Goal: Information Seeking & Learning: Learn about a topic

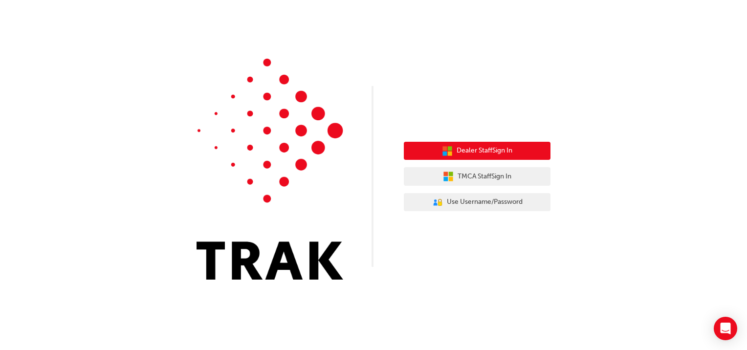
click at [457, 158] on button "Dealer Staff Sign In" at bounding box center [477, 151] width 147 height 19
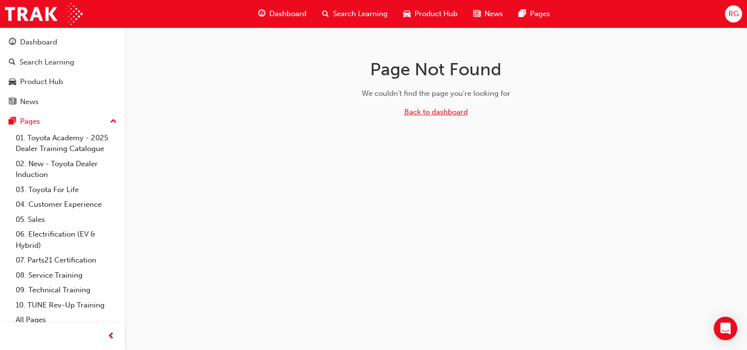
click at [421, 115] on link "Back to dashboard" at bounding box center [436, 112] width 64 height 9
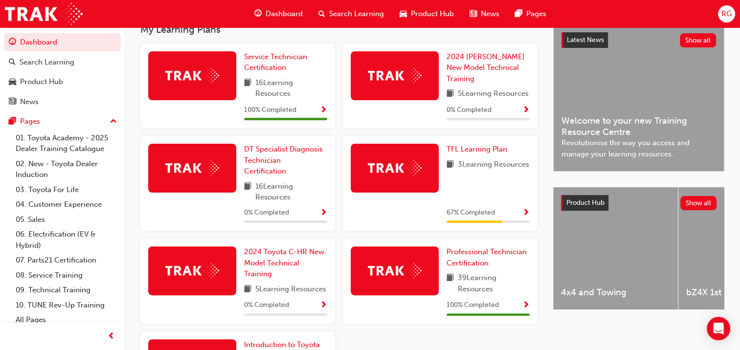
scroll to position [226, 0]
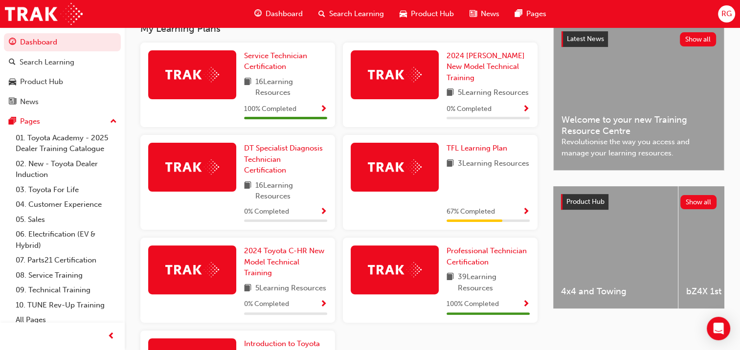
click at [402, 172] on img at bounding box center [395, 166] width 54 height 15
click at [494, 256] on span "Professional Technician Certification" at bounding box center [487, 257] width 80 height 20
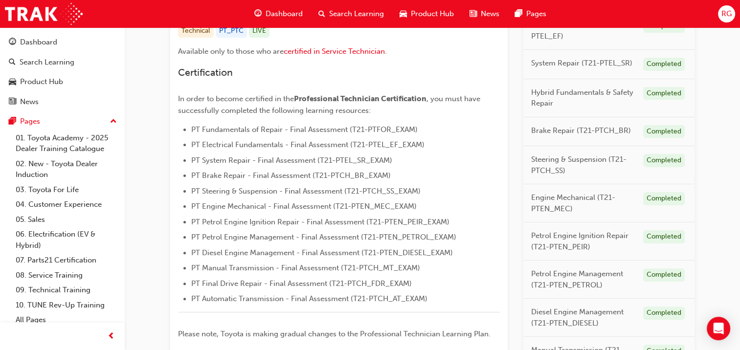
scroll to position [233, 0]
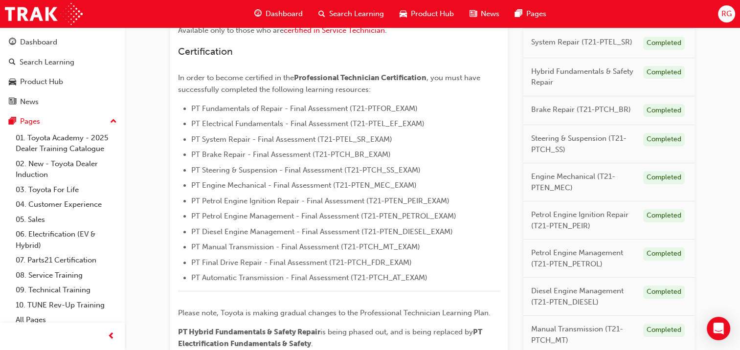
click at [20, 38] on div "Dashboard" at bounding box center [38, 42] width 37 height 11
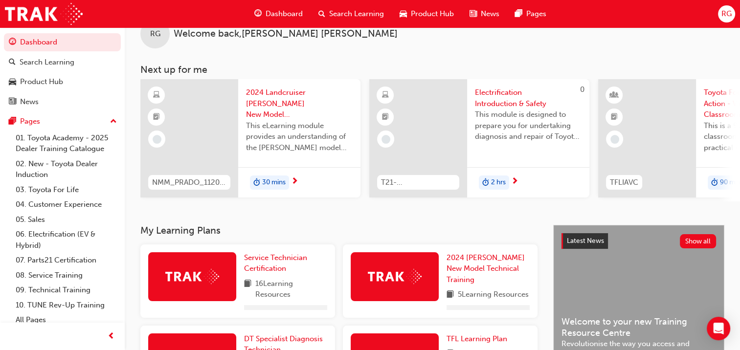
scroll to position [233, 0]
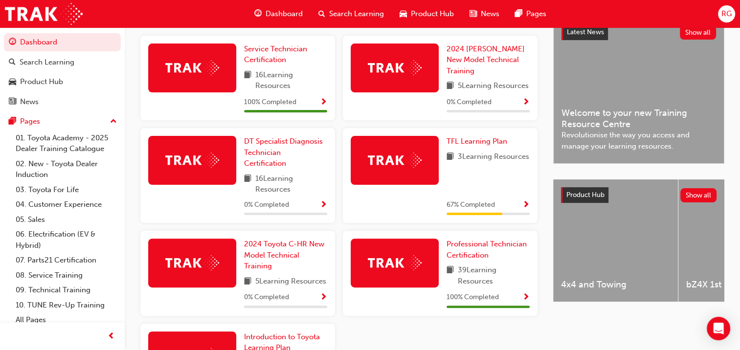
click at [200, 66] on img at bounding box center [192, 67] width 54 height 15
click at [270, 58] on span "Service Technician Certification" at bounding box center [275, 55] width 63 height 20
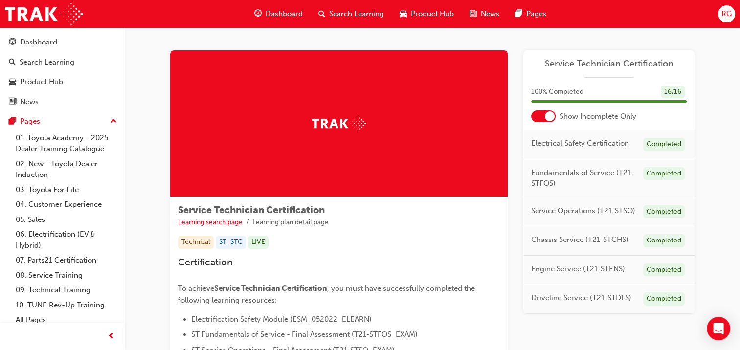
scroll to position [5, 0]
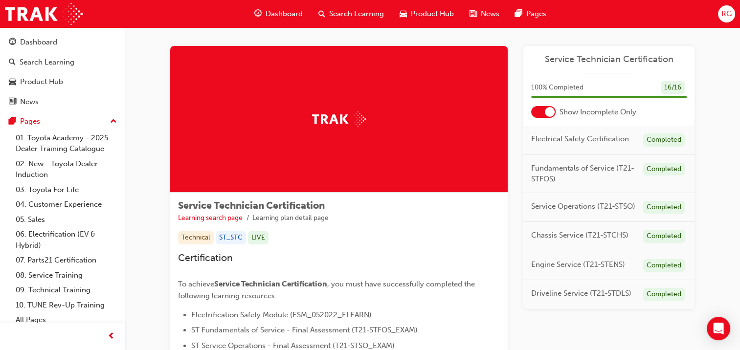
click at [740, 180] on html "Your version of Internet Explorer is outdated and not supported. Please upgrade…" at bounding box center [370, 170] width 740 height 350
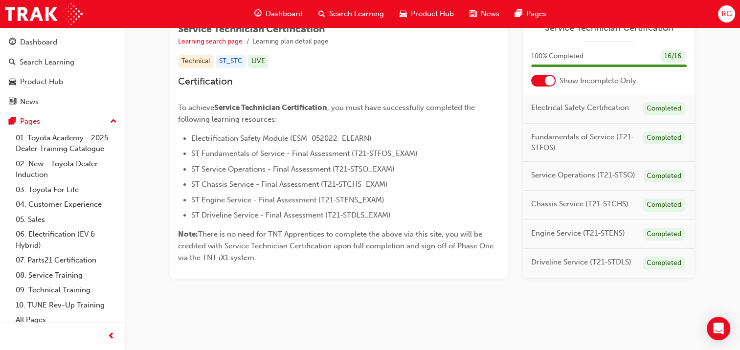
scroll to position [47, 0]
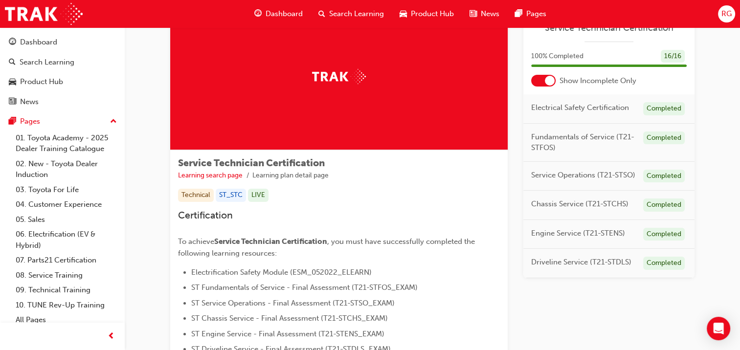
click at [30, 50] on link "Dashboard" at bounding box center [62, 42] width 117 height 18
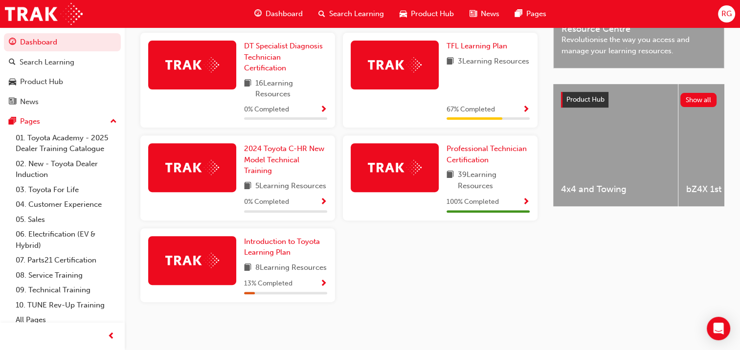
scroll to position [333, 0]
click at [401, 65] on img at bounding box center [395, 64] width 54 height 15
click at [473, 42] on span "TFL Learning Plan" at bounding box center [477, 46] width 61 height 9
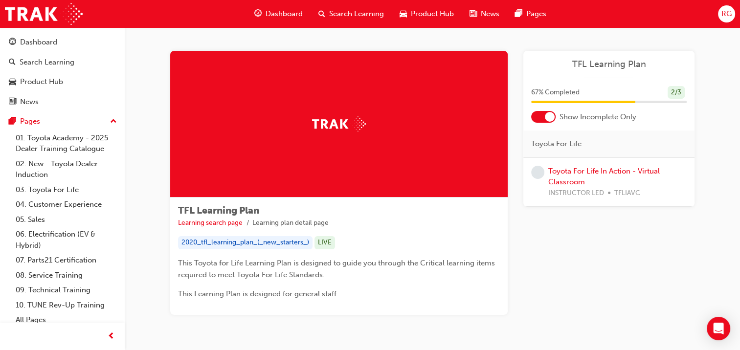
click at [535, 172] on span "learningRecordVerb_NONE-icon" at bounding box center [537, 172] width 13 height 13
click at [567, 173] on link "Toyota For Life In Action - Virtual Classroom" at bounding box center [604, 177] width 112 height 20
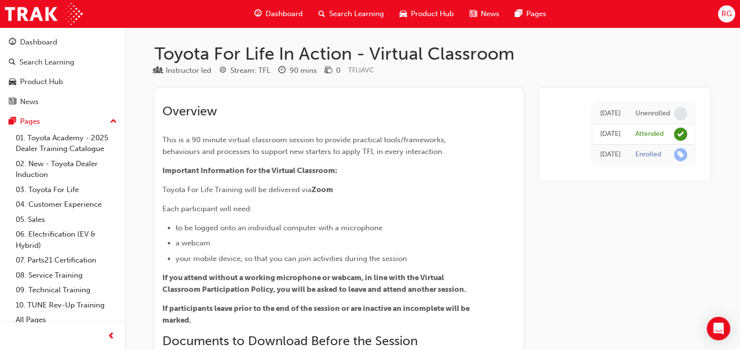
click at [47, 42] on div "Dashboard" at bounding box center [38, 42] width 37 height 11
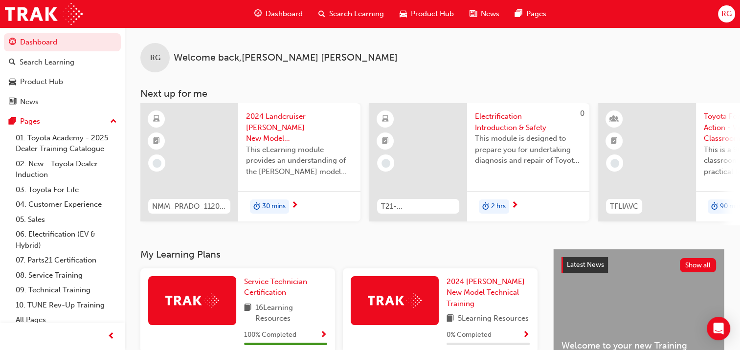
click at [61, 58] on div "Search Learning" at bounding box center [47, 62] width 55 height 11
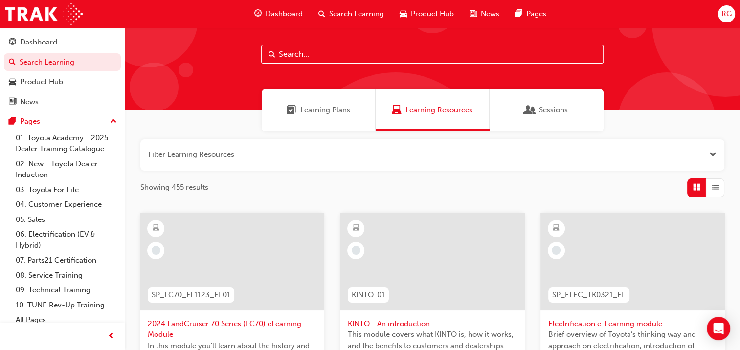
scroll to position [13, 0]
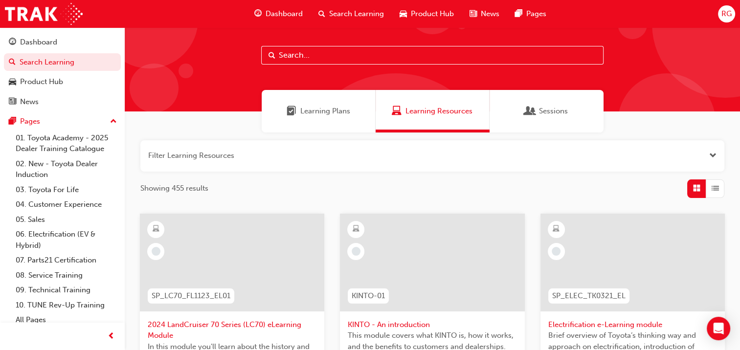
click at [334, 120] on div "Learning Plans" at bounding box center [319, 111] width 114 height 43
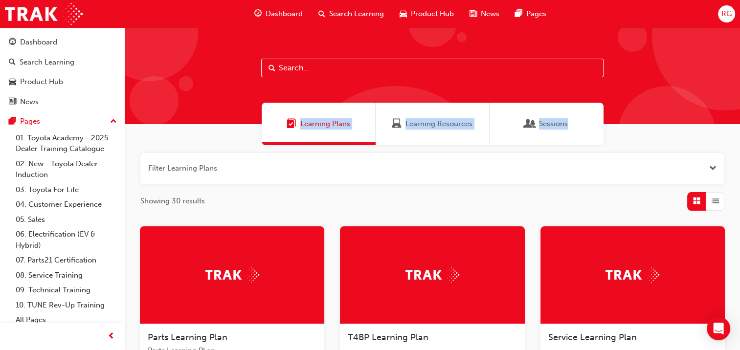
drag, startPoint x: 739, startPoint y: 95, endPoint x: 749, endPoint y: 137, distance: 42.7
click at [740, 137] on html "Your version of Internet Explorer is outdated and not supported. Please upgrade…" at bounding box center [370, 175] width 740 height 350
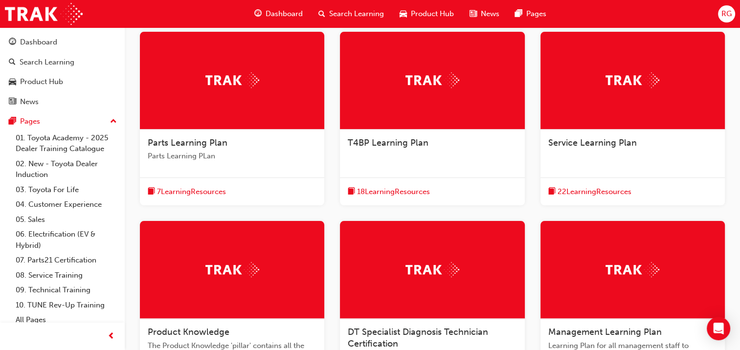
scroll to position [168, 0]
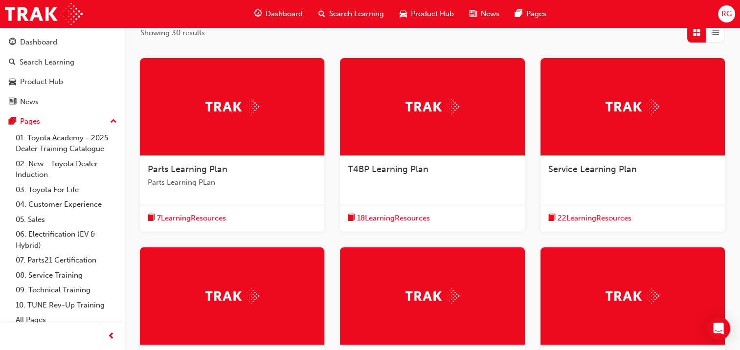
click at [595, 166] on span "Service Learning Plan" at bounding box center [592, 169] width 89 height 11
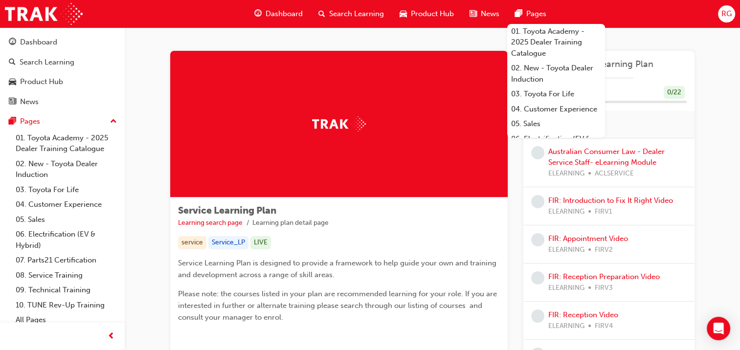
click at [39, 37] on div "Dashboard" at bounding box center [38, 42] width 37 height 11
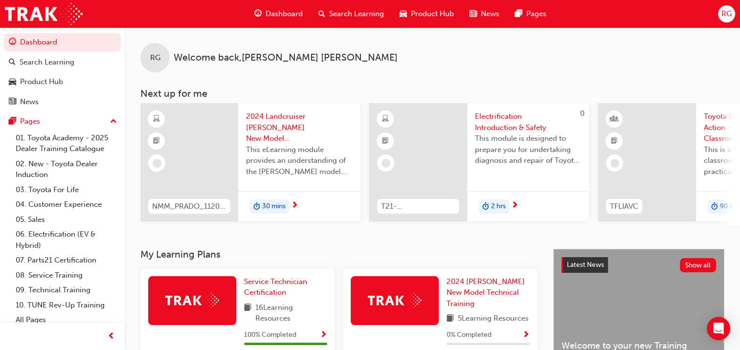
click at [480, 121] on span "Electrification Introduction & Safety" at bounding box center [528, 122] width 107 height 22
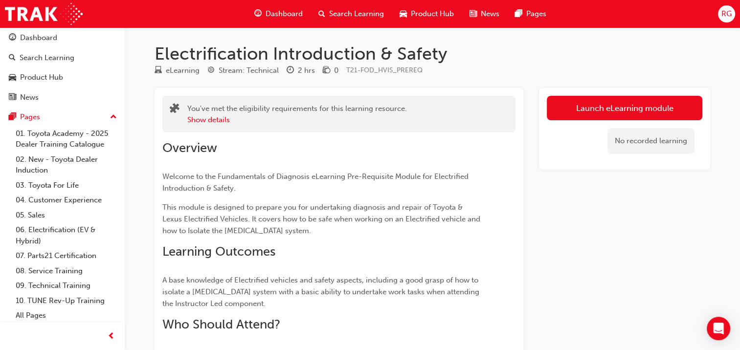
scroll to position [6, 0]
click at [40, 73] on div "Product Hub" at bounding box center [41, 75] width 43 height 11
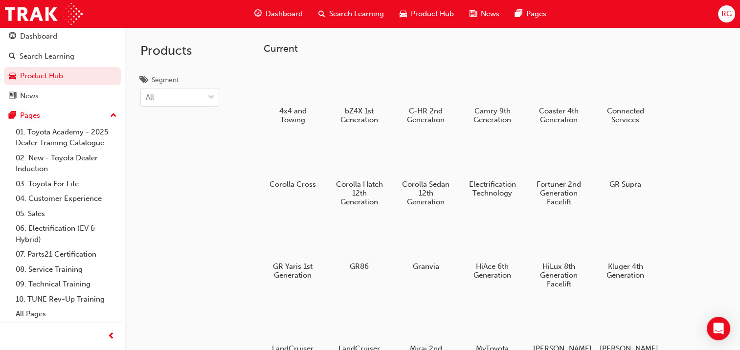
click at [40, 47] on link "Search Learning" at bounding box center [62, 56] width 117 height 18
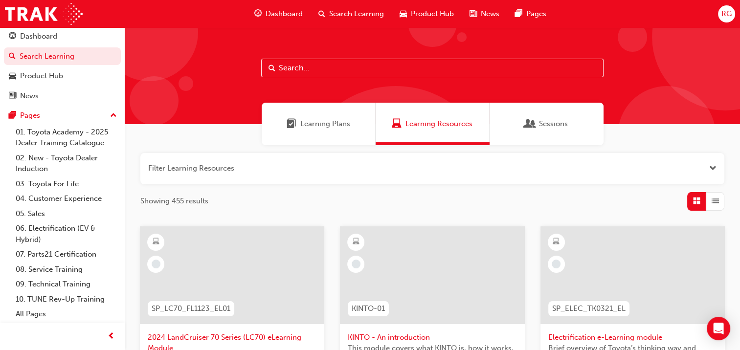
click at [291, 10] on span "Dashboard" at bounding box center [284, 13] width 37 height 11
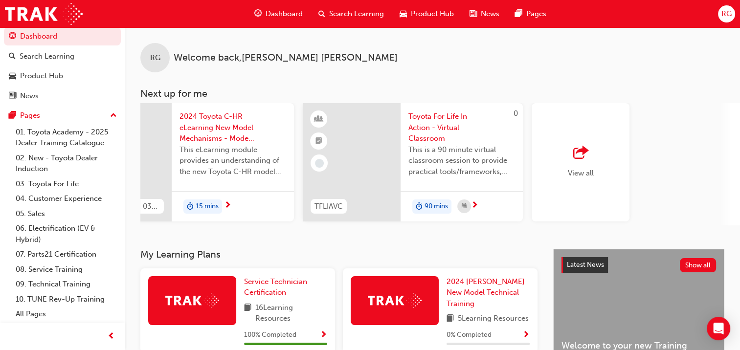
scroll to position [0, 768]
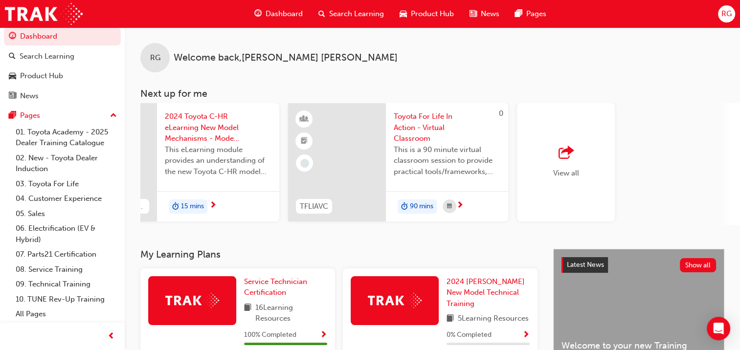
click at [571, 159] on span "outbound-icon" at bounding box center [566, 153] width 15 height 14
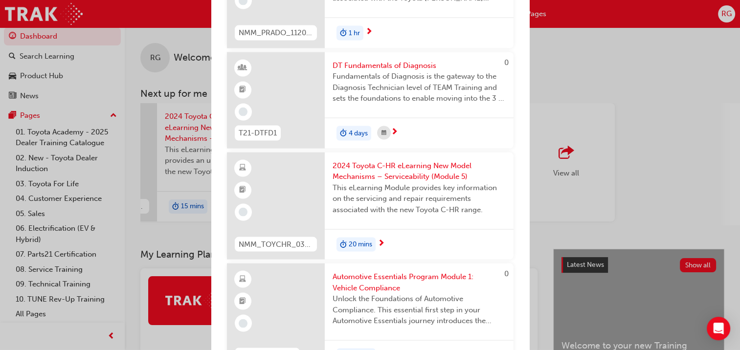
scroll to position [2002, 0]
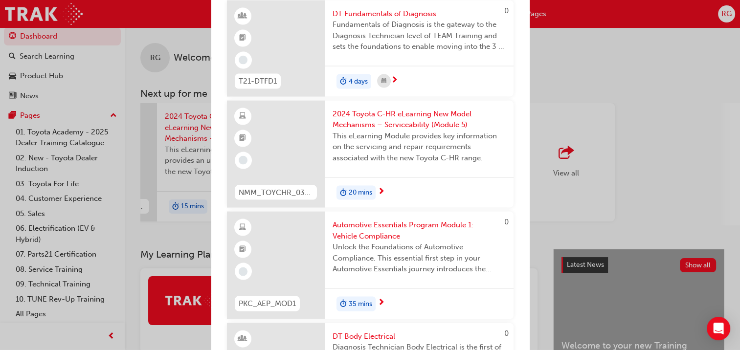
click at [606, 55] on div "Next up for me NMM_PRADO_112024_MODULE_1 2024 Landcruiser [PERSON_NAME] New Mod…" at bounding box center [370, 175] width 740 height 350
click at [150, 23] on div "Next up for me NMM_PRADO_112024_MODULE_1 2024 Landcruiser [PERSON_NAME] New Mod…" at bounding box center [370, 175] width 740 height 350
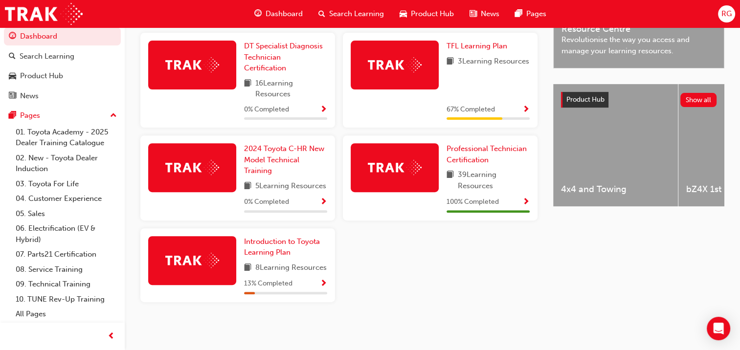
scroll to position [351, 0]
click at [200, 254] on img at bounding box center [192, 260] width 54 height 15
click at [262, 237] on span "Introduction to Toyota Learning Plan" at bounding box center [282, 247] width 76 height 20
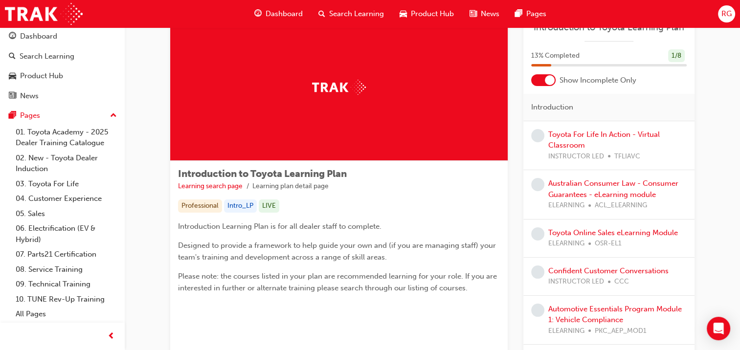
scroll to position [14, 0]
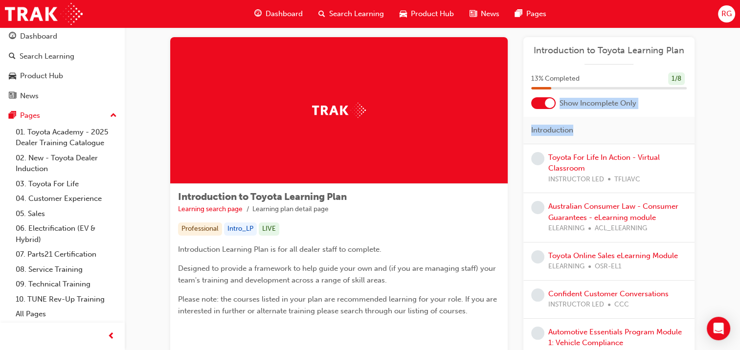
drag, startPoint x: 737, startPoint y: 120, endPoint x: 744, endPoint y: 87, distance: 34.0
click at [740, 87] on html "Your version of Internet Explorer is outdated and not supported. Please upgrade…" at bounding box center [370, 161] width 740 height 350
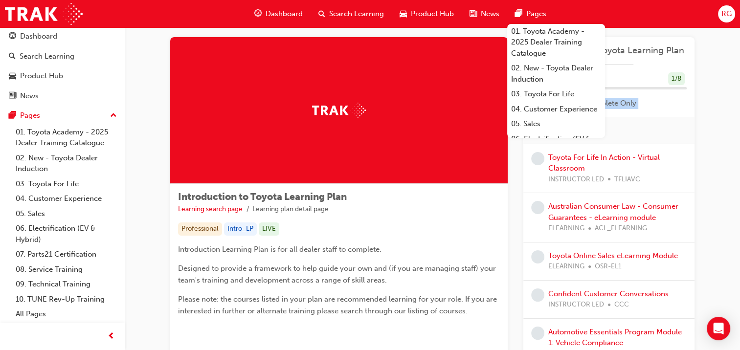
click at [532, 15] on span "Pages" at bounding box center [536, 13] width 20 height 11
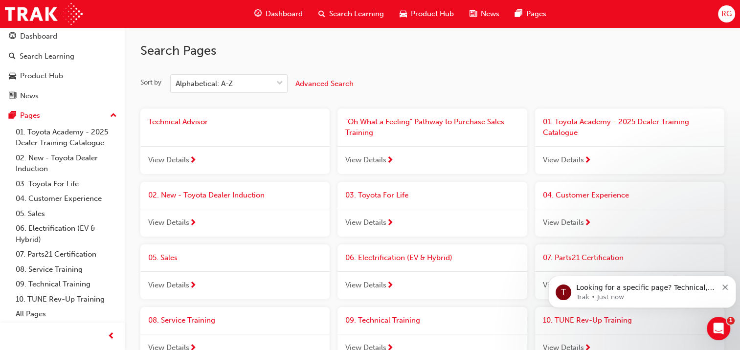
click at [425, 16] on span "Product Hub" at bounding box center [432, 13] width 43 height 11
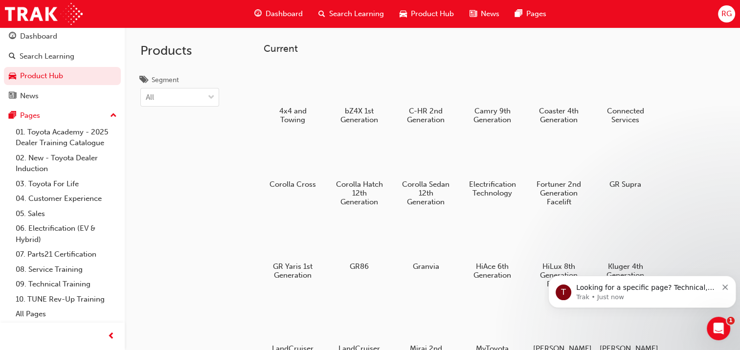
click at [369, 10] on span "Search Learning" at bounding box center [356, 13] width 55 height 11
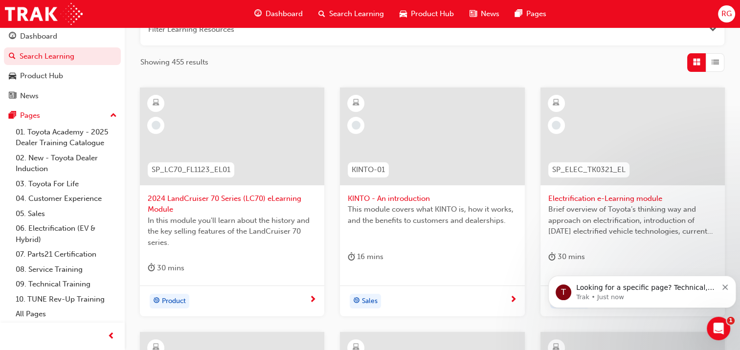
scroll to position [188, 0]
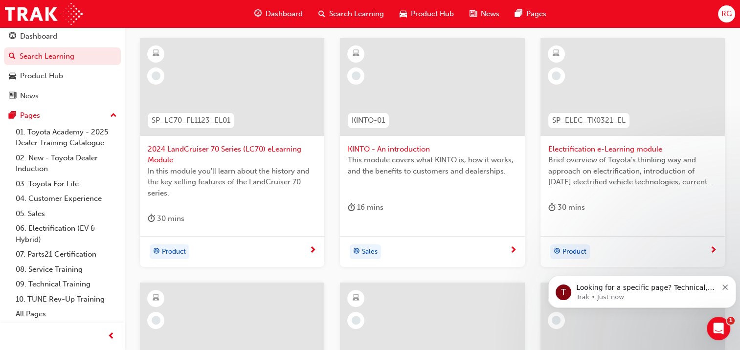
click at [646, 106] on div at bounding box center [632, 87] width 184 height 98
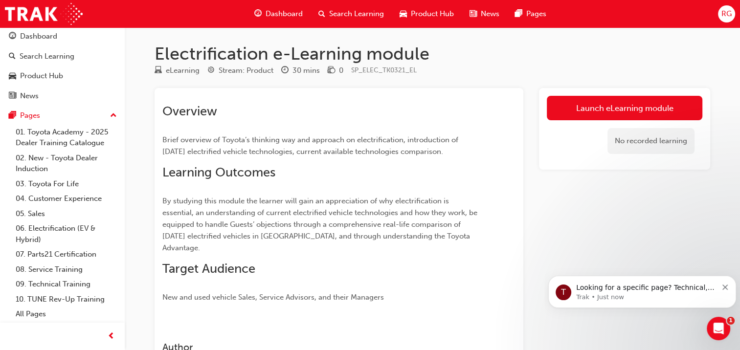
click at [33, 40] on div "Dashboard" at bounding box center [38, 36] width 37 height 11
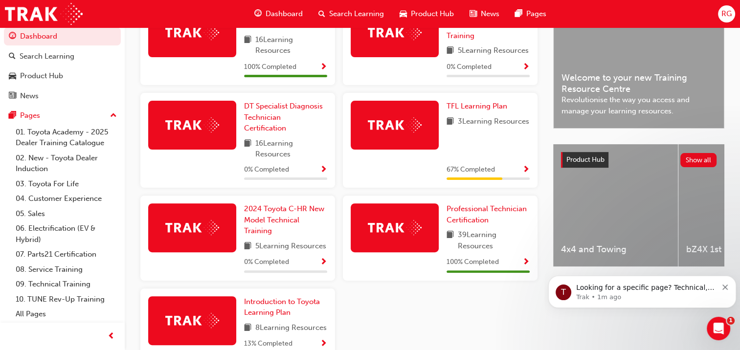
scroll to position [273, 0]
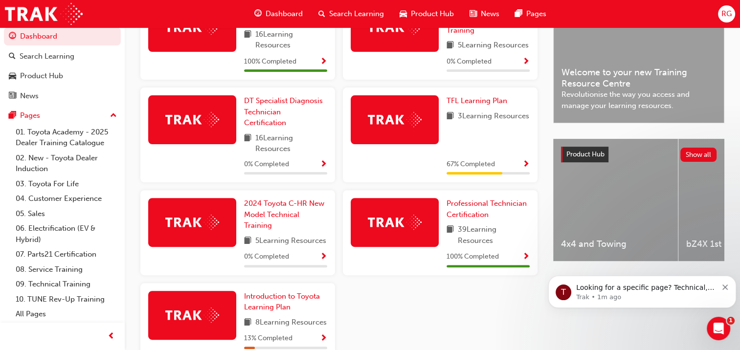
click at [397, 230] on img at bounding box center [395, 222] width 54 height 15
click at [457, 214] on span "Professional Technician Certification" at bounding box center [487, 209] width 80 height 20
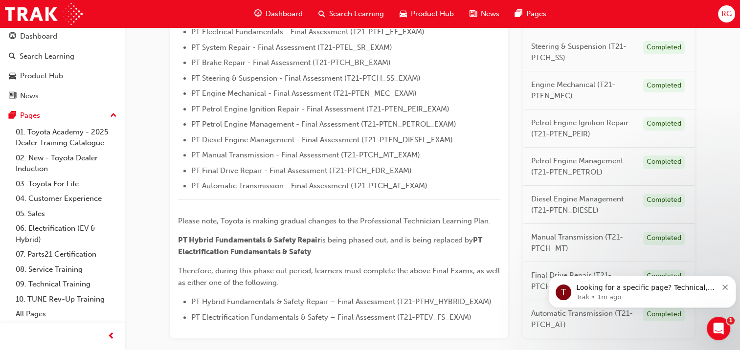
scroll to position [299, 0]
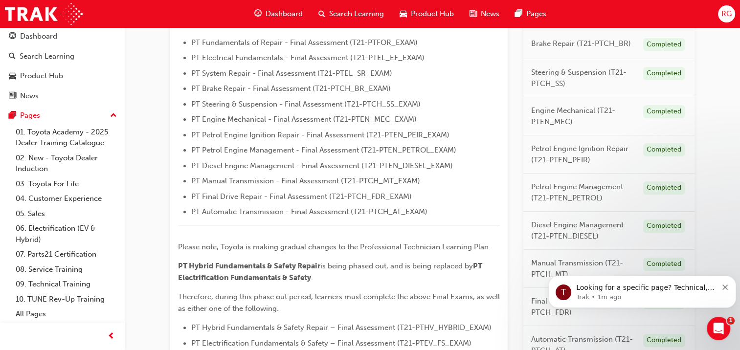
click at [729, 15] on span "RG" at bounding box center [726, 13] width 10 height 11
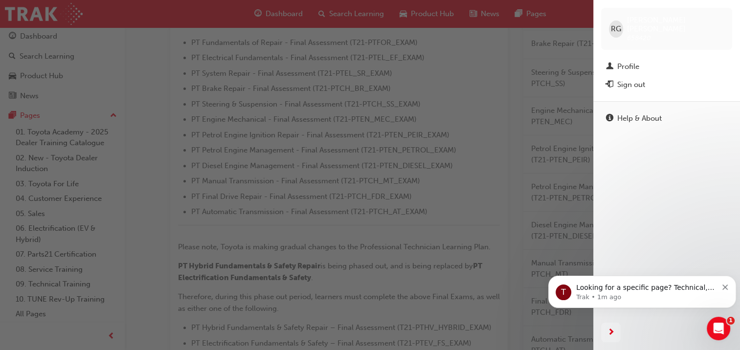
click at [661, 61] on div "Profile" at bounding box center [666, 67] width 121 height 12
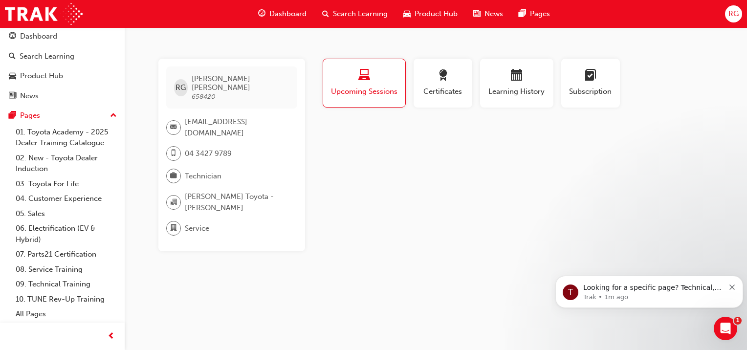
click at [372, 93] on span "Upcoming Sessions" at bounding box center [364, 91] width 67 height 11
click at [437, 88] on span "Certificates" at bounding box center [443, 91] width 44 height 11
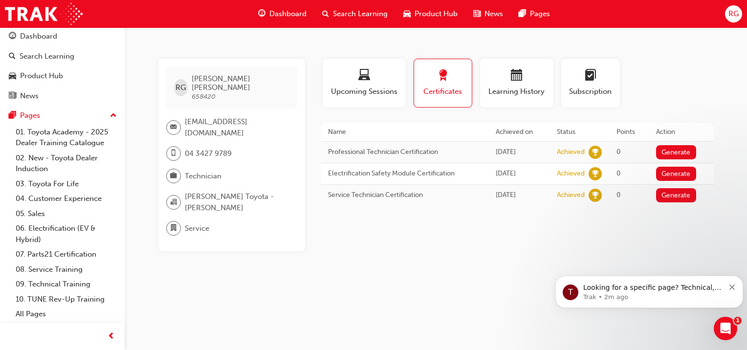
click at [686, 149] on button "Generate" at bounding box center [676, 152] width 40 height 14
click at [671, 146] on button "Loading" at bounding box center [673, 152] width 35 height 14
click at [685, 178] on button "Generate" at bounding box center [676, 174] width 40 height 14
click at [676, 193] on button "Generate" at bounding box center [676, 195] width 40 height 14
click at [516, 77] on span "calendar-icon" at bounding box center [517, 75] width 12 height 13
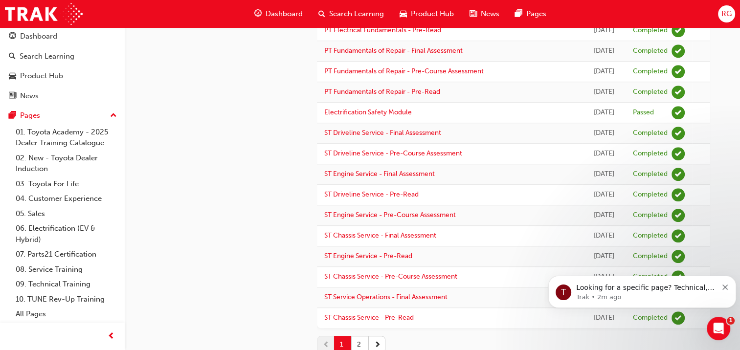
scroll to position [852, 0]
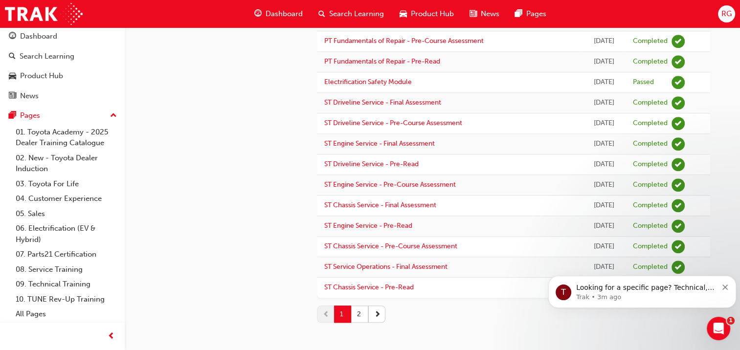
click at [362, 307] on button "2" at bounding box center [359, 314] width 17 height 17
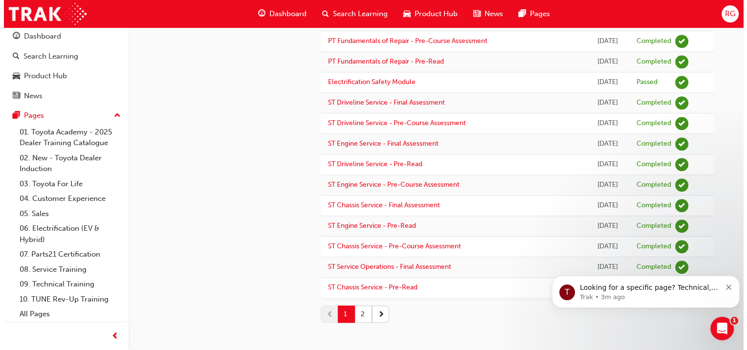
scroll to position [0, 0]
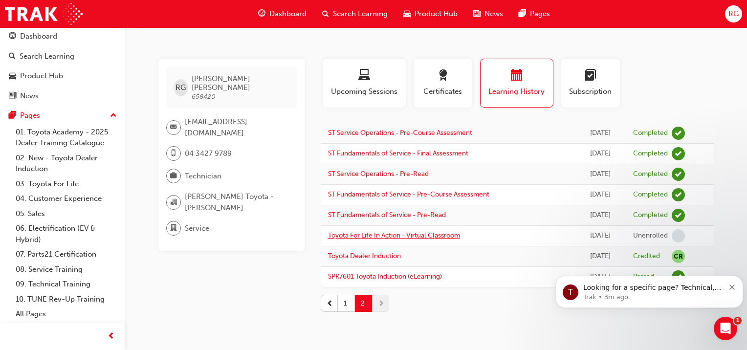
click at [411, 231] on link "Toyota For Life In Action - Virtual Classroom" at bounding box center [394, 235] width 132 height 8
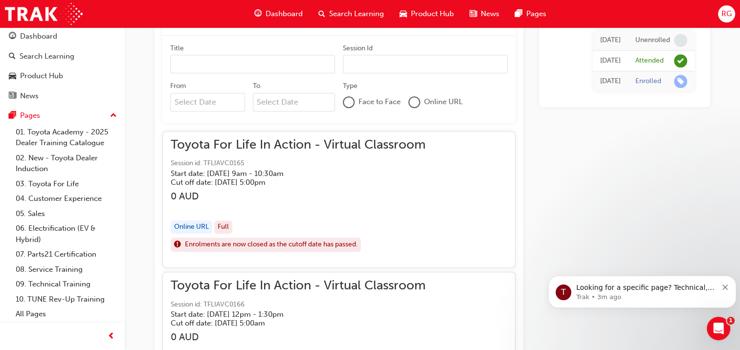
scroll to position [560, 0]
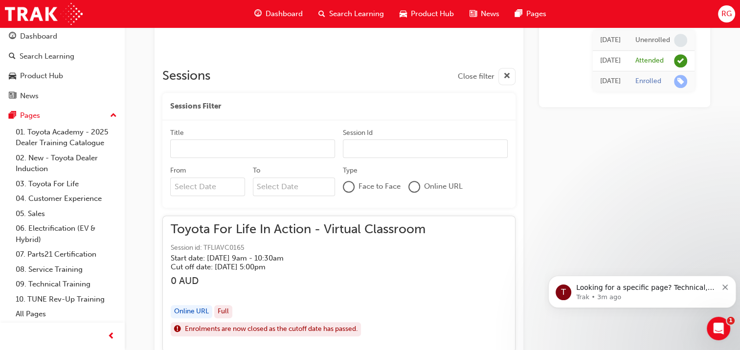
click at [419, 14] on span "Product Hub" at bounding box center [432, 13] width 43 height 11
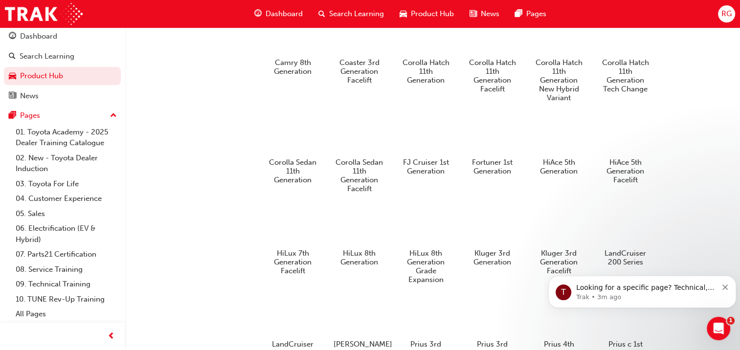
click at [358, 12] on span "Search Learning" at bounding box center [356, 13] width 55 height 11
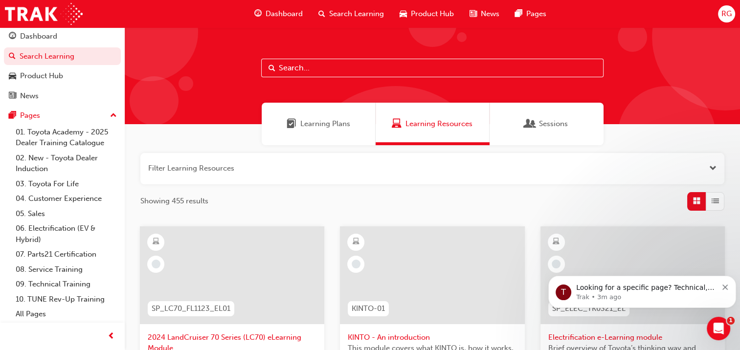
click at [282, 10] on span "Dashboard" at bounding box center [284, 13] width 37 height 11
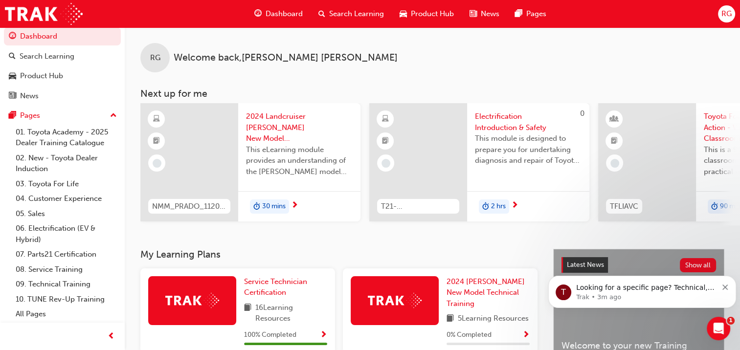
click at [424, 133] on div at bounding box center [418, 162] width 98 height 118
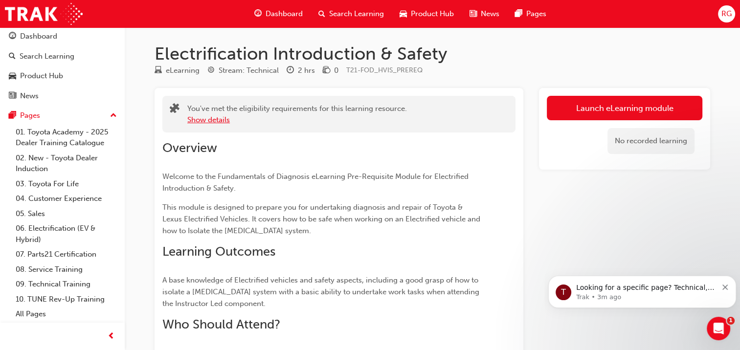
click at [211, 117] on button "Show details" at bounding box center [208, 119] width 43 height 11
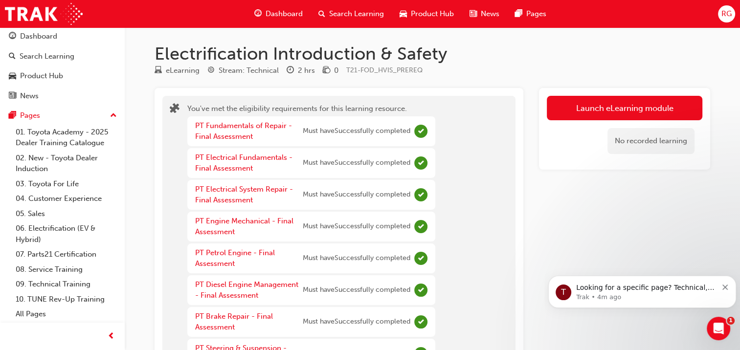
click at [726, 18] on span "RG" at bounding box center [726, 13] width 10 height 11
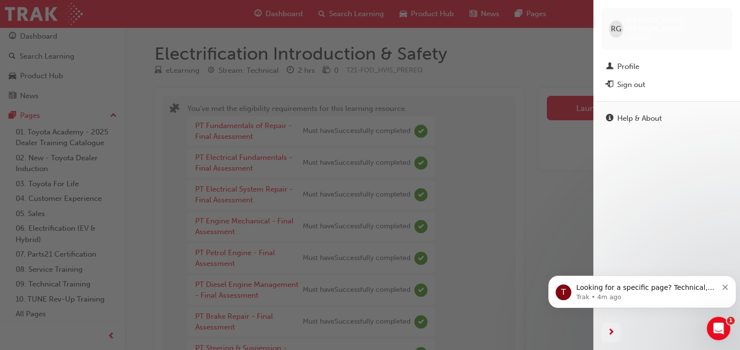
click at [641, 61] on div "Profile" at bounding box center [666, 67] width 121 height 12
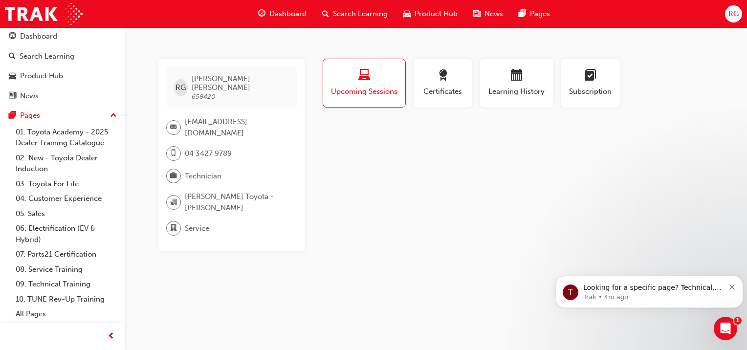
click at [448, 80] on span "award-icon" at bounding box center [443, 75] width 12 height 13
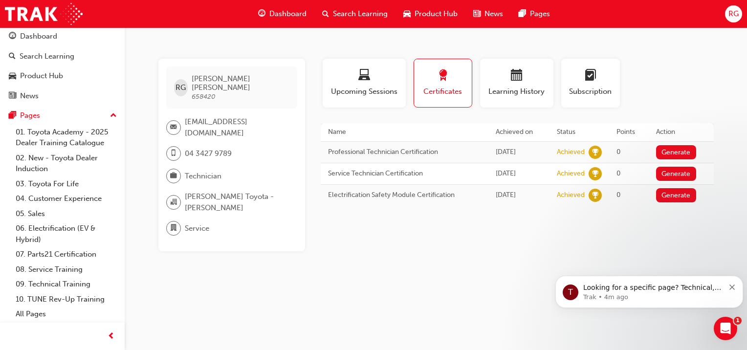
click at [675, 147] on button "Generate" at bounding box center [676, 152] width 40 height 14
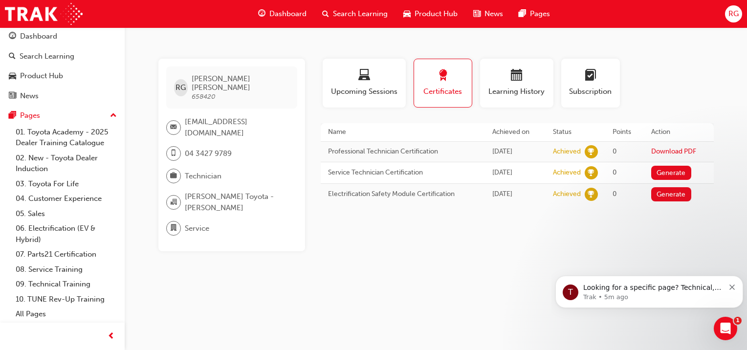
click at [359, 79] on span "laptop-icon" at bounding box center [365, 75] width 12 height 13
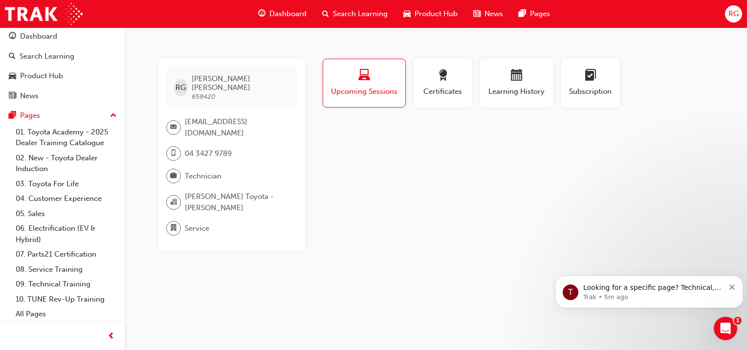
click at [45, 37] on div "Dashboard" at bounding box center [38, 36] width 37 height 11
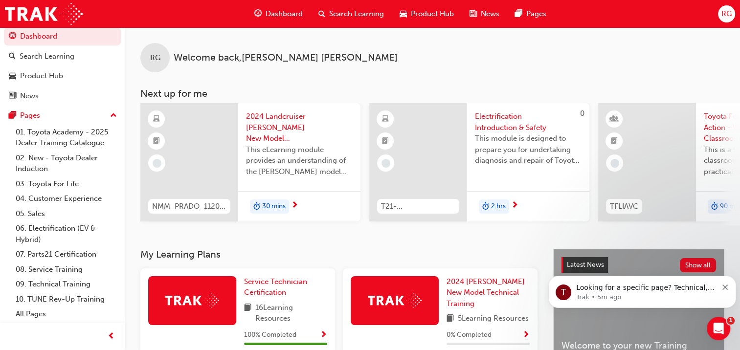
click at [724, 289] on icon "Dismiss notification" at bounding box center [724, 287] width 5 height 5
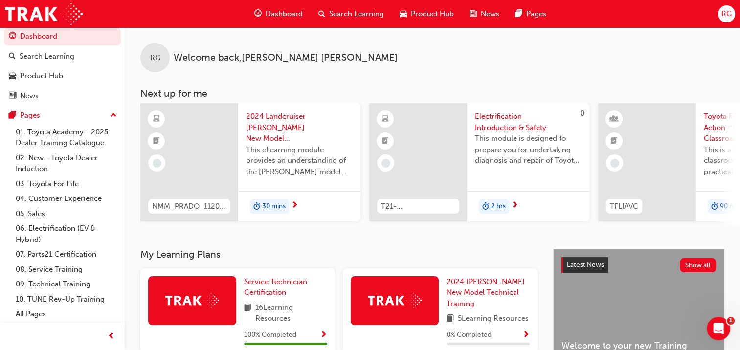
click at [718, 335] on icon "Open Intercom Messenger" at bounding box center [719, 329] width 16 height 16
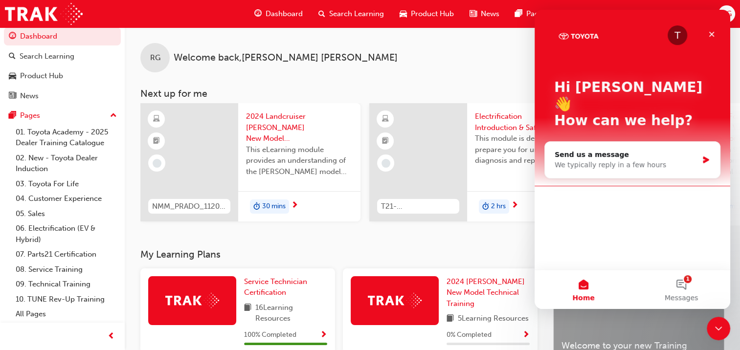
click at [716, 35] on div "Close" at bounding box center [712, 34] width 18 height 18
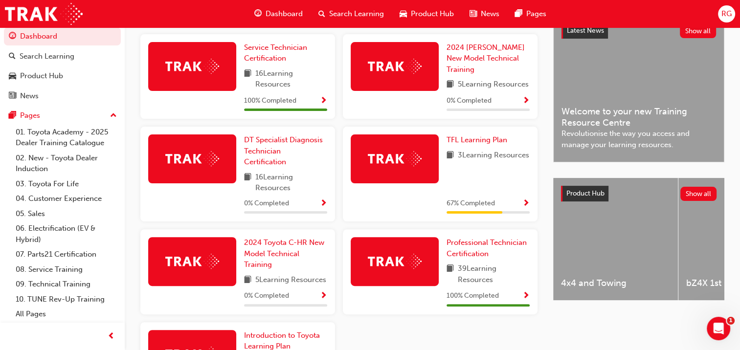
scroll to position [235, 0]
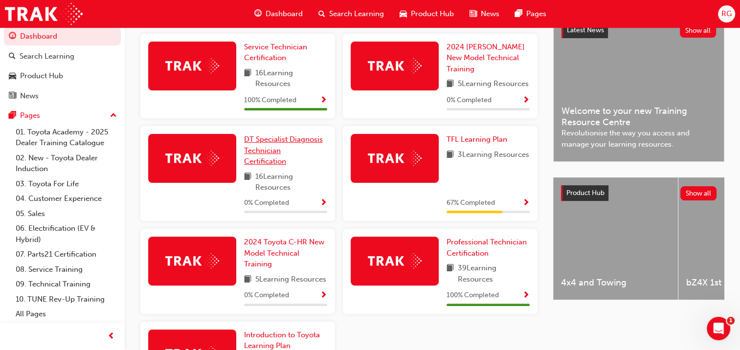
click at [268, 144] on span "DT Specialist Diagnosis Technician Certification" at bounding box center [283, 150] width 79 height 31
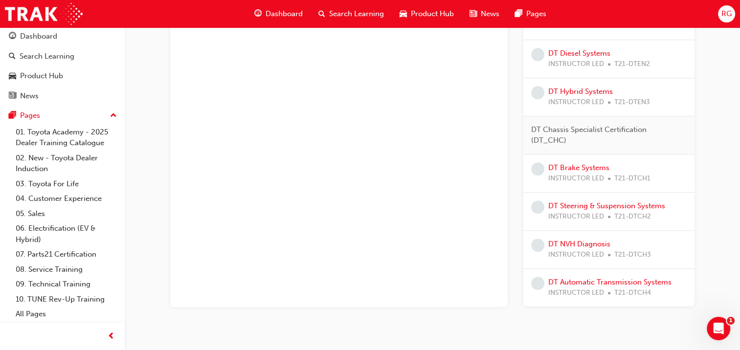
scroll to position [626, 0]
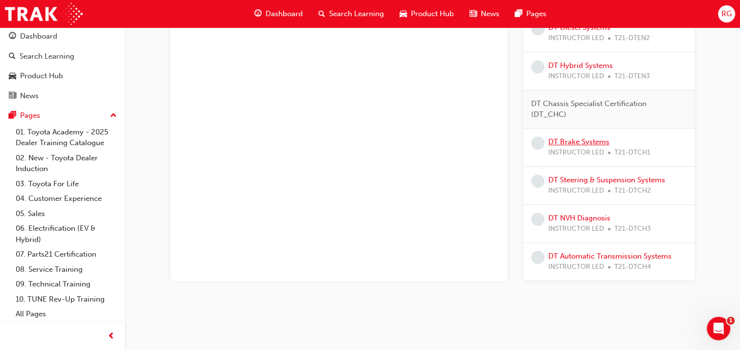
click at [571, 137] on link "DT Brake Systems" at bounding box center [578, 141] width 61 height 9
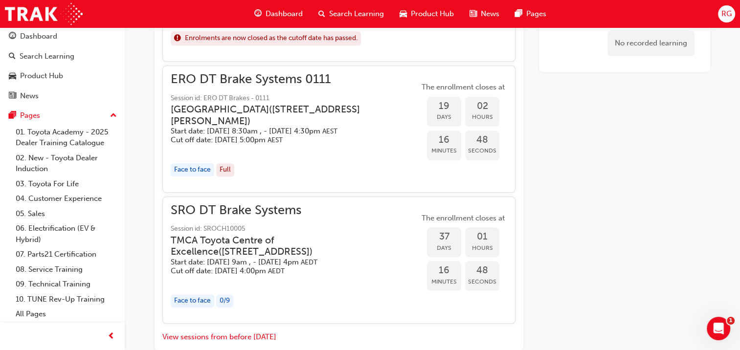
scroll to position [867, 0]
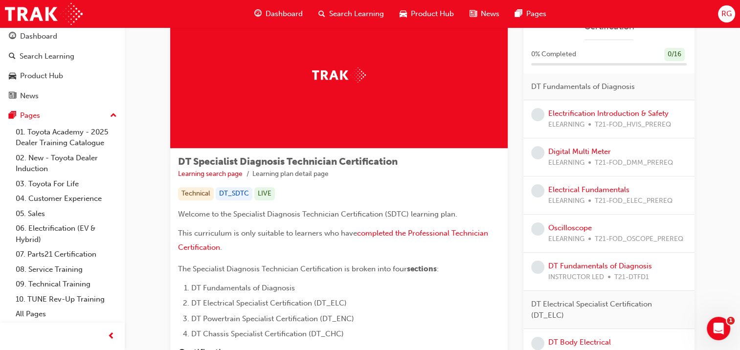
scroll to position [59, 0]
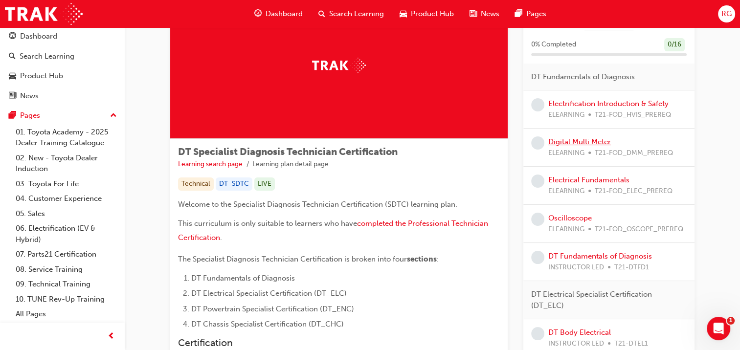
click at [579, 143] on link "Digital Multi Meter" at bounding box center [579, 141] width 63 height 9
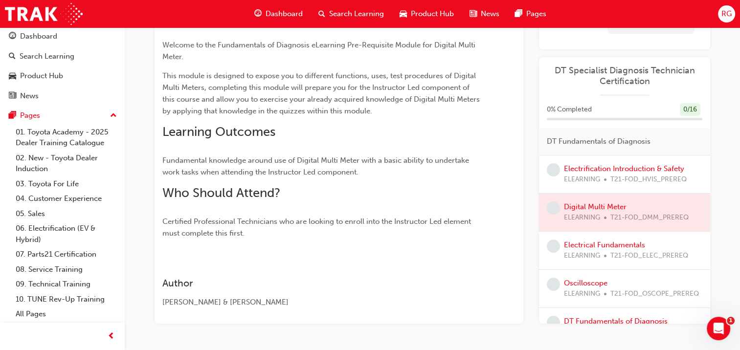
scroll to position [137, 0]
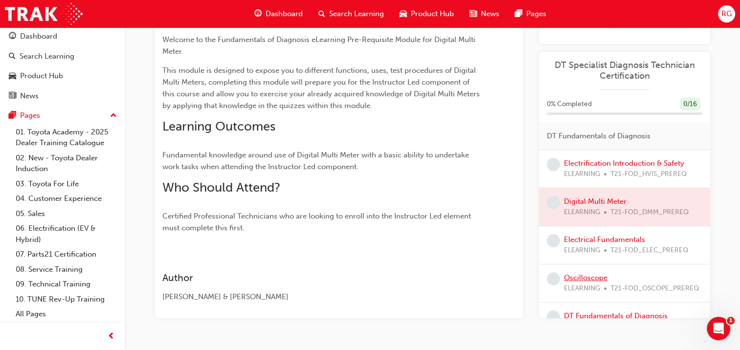
click at [584, 281] on link "Oscilloscope" at bounding box center [586, 277] width 44 height 9
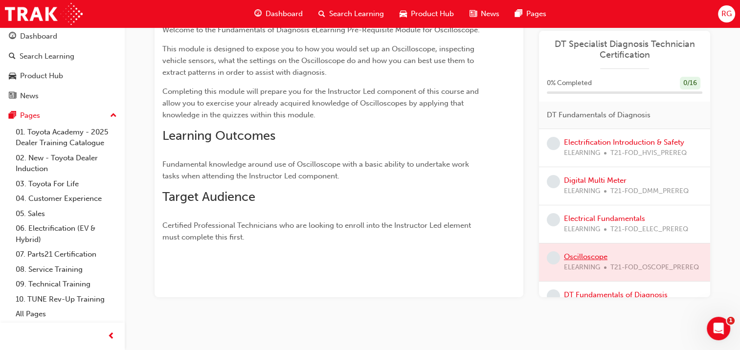
scroll to position [149, 0]
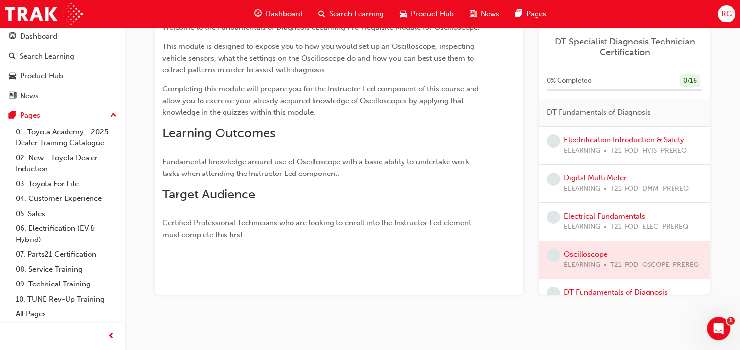
click at [702, 289] on div "DT Fundamentals of Diagnosis INSTRUCTOR LED T21-DTFD1" at bounding box center [624, 298] width 171 height 38
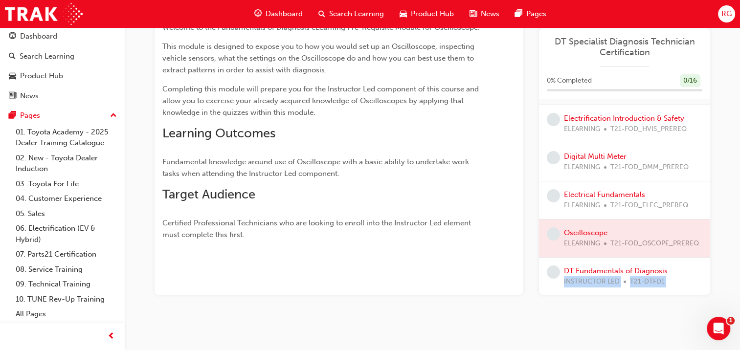
click at [702, 289] on div "DT Fundamentals of Diagnosis Electrification Introduction & Safety ELEARNING T2…" at bounding box center [624, 197] width 171 height 196
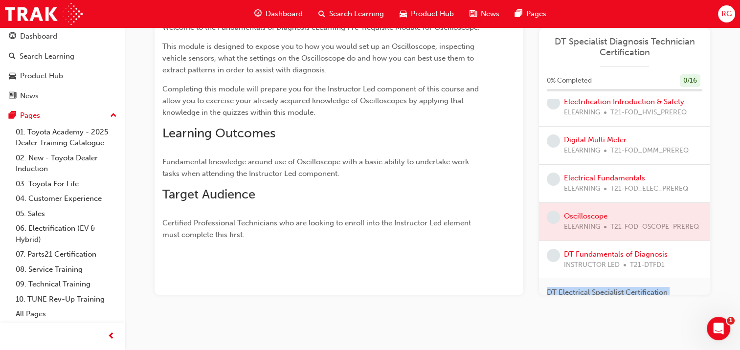
click at [702, 289] on div "DT Electrical Specialist Certification (DT_ELC)" at bounding box center [624, 298] width 171 height 38
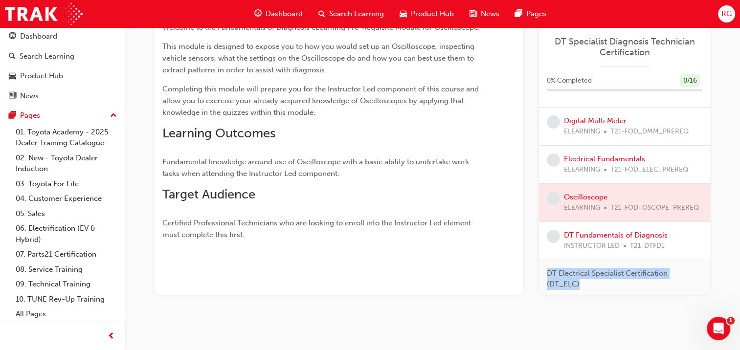
click at [702, 289] on div "DT Fundamentals of Diagnosis Electrification Introduction & Safety ELEARNING T2…" at bounding box center [624, 197] width 171 height 196
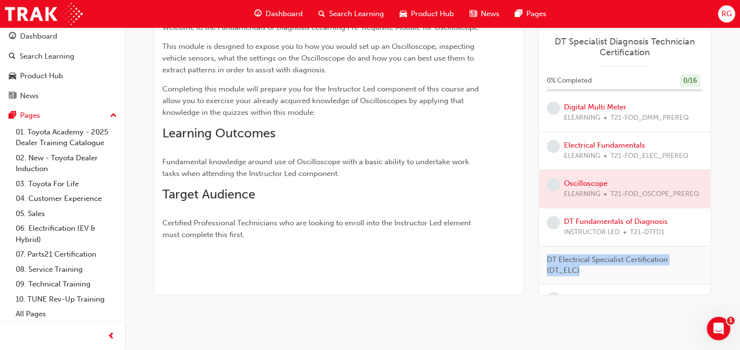
click at [702, 285] on div "DT Electrical Specialist Certification (DT_ELC)" at bounding box center [624, 266] width 171 height 38
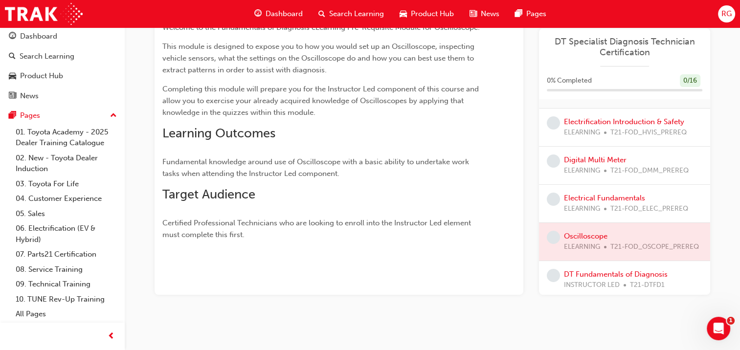
scroll to position [0, 0]
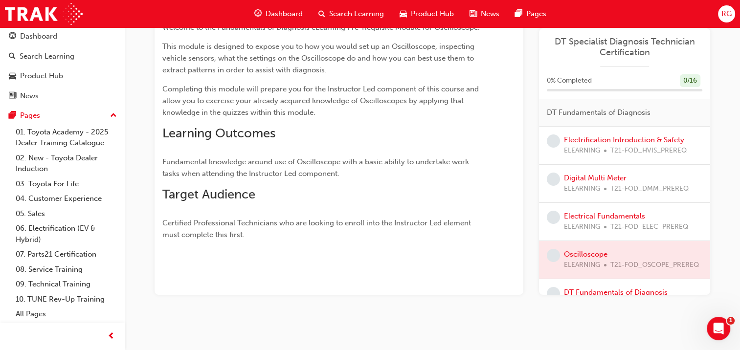
click at [597, 137] on link "Electrification Introduction & Safety" at bounding box center [624, 139] width 120 height 9
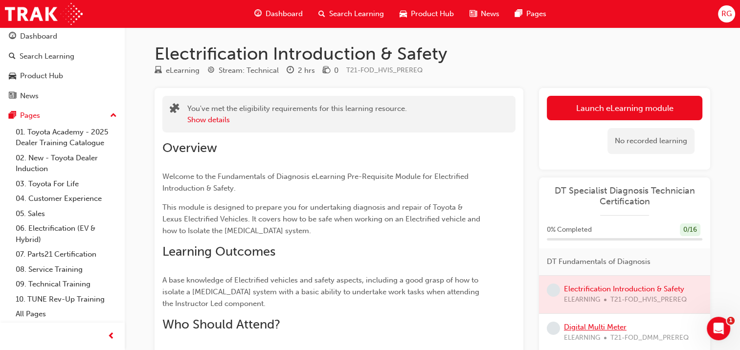
click at [605, 325] on link "Digital Multi Meter" at bounding box center [595, 327] width 63 height 9
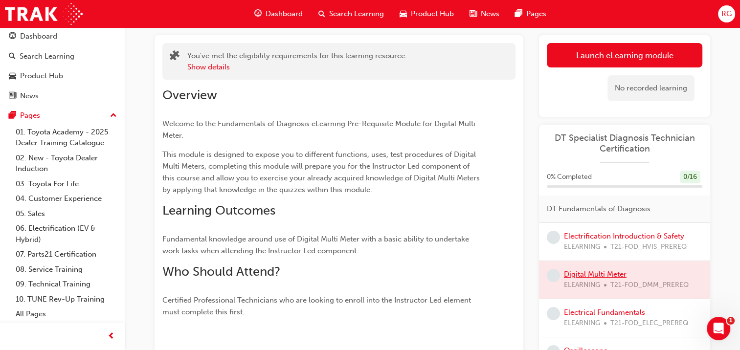
scroll to position [59, 0]
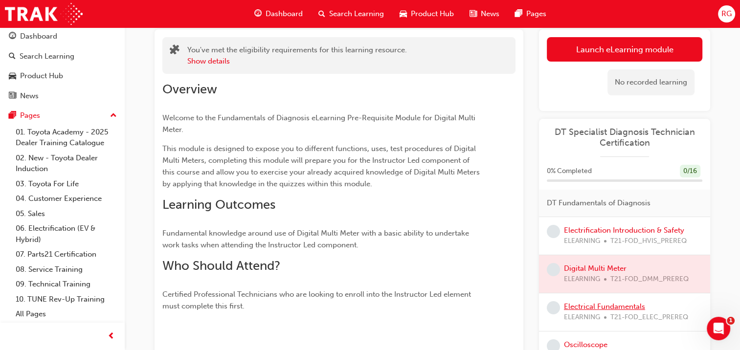
click at [625, 306] on link "Electrical Fundamentals" at bounding box center [604, 306] width 81 height 9
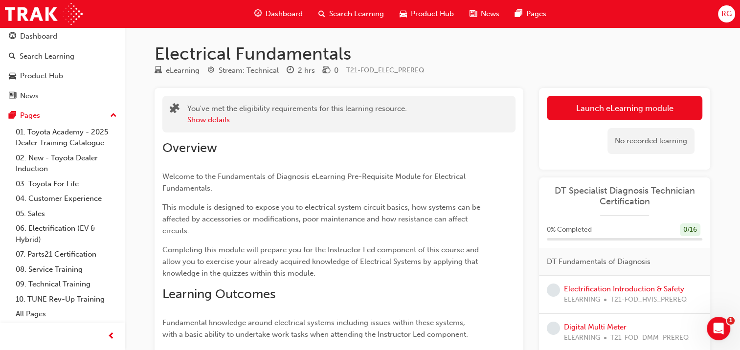
click at [704, 17] on div "Dashboard Search Learning Product Hub News Pages RG" at bounding box center [370, 14] width 740 height 28
click at [511, 55] on h1 "Electrical Fundamentals" at bounding box center [433, 54] width 556 height 22
click at [720, 14] on div "RG" at bounding box center [726, 13] width 17 height 17
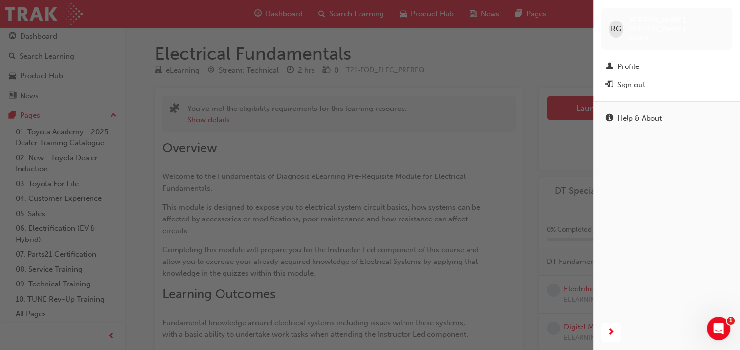
click at [625, 61] on div "Profile" at bounding box center [628, 66] width 22 height 11
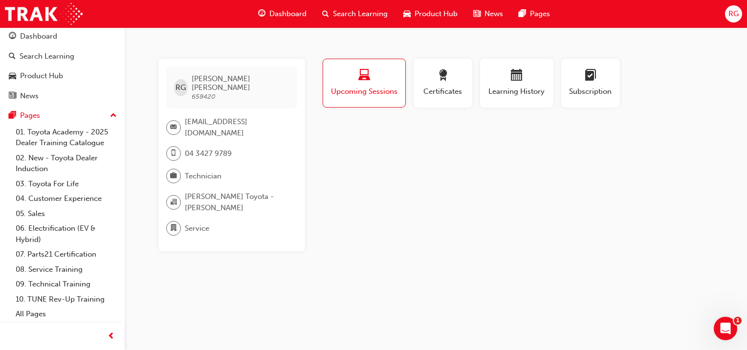
click at [444, 82] on span "award-icon" at bounding box center [443, 75] width 12 height 13
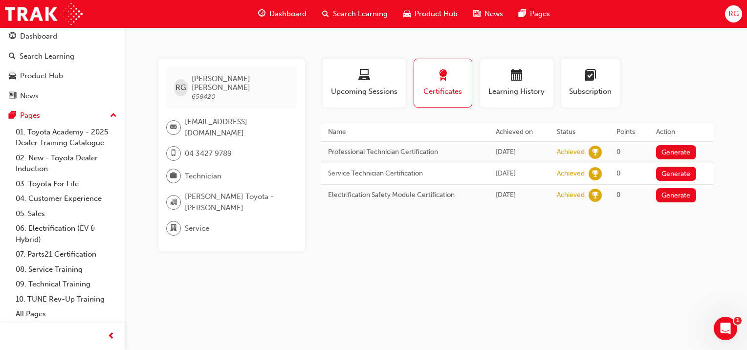
click at [278, 11] on span "Dashboard" at bounding box center [287, 13] width 37 height 11
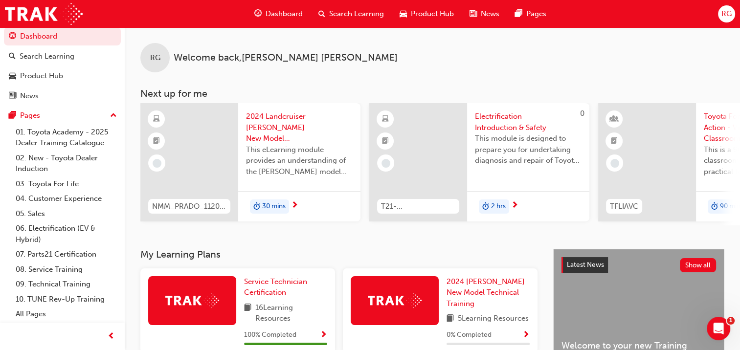
click at [495, 121] on span "Electrification Introduction & Safety" at bounding box center [528, 122] width 107 height 22
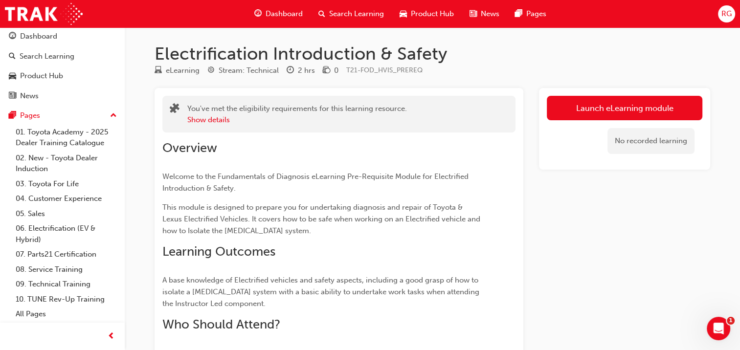
click at [647, 251] on div "Launch eLearning module No recorded learning" at bounding box center [624, 271] width 171 height 367
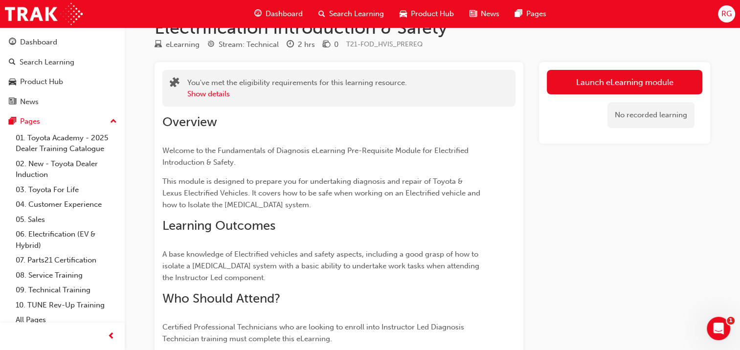
click at [47, 41] on div "Dashboard" at bounding box center [38, 42] width 37 height 11
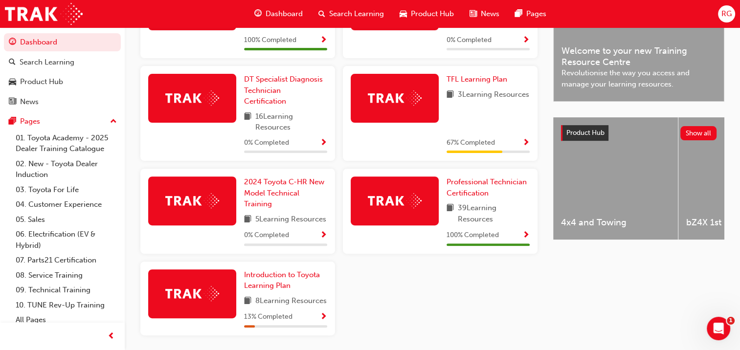
scroll to position [296, 0]
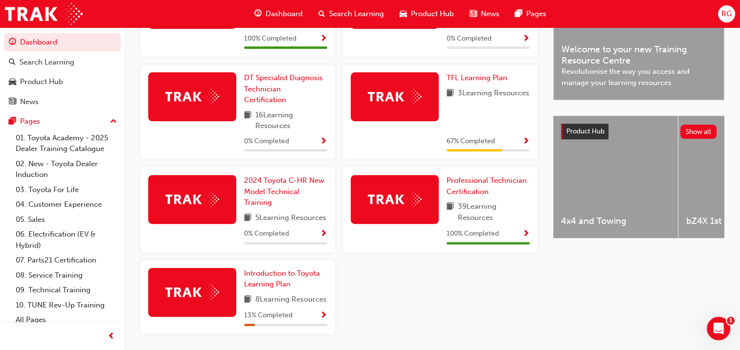
click at [172, 97] on img at bounding box center [192, 96] width 54 height 15
click at [285, 91] on link "DT Specialist Diagnosis Technician Certification" at bounding box center [285, 88] width 83 height 33
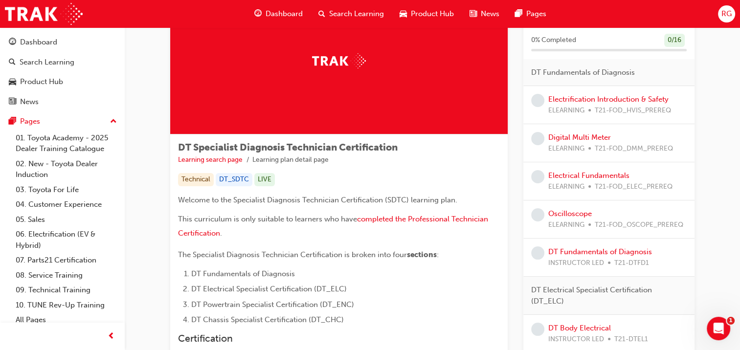
scroll to position [63, 0]
click at [627, 253] on link "DT Fundamentals of Diagnosis" at bounding box center [600, 252] width 104 height 9
